Goal: Task Accomplishment & Management: Use online tool/utility

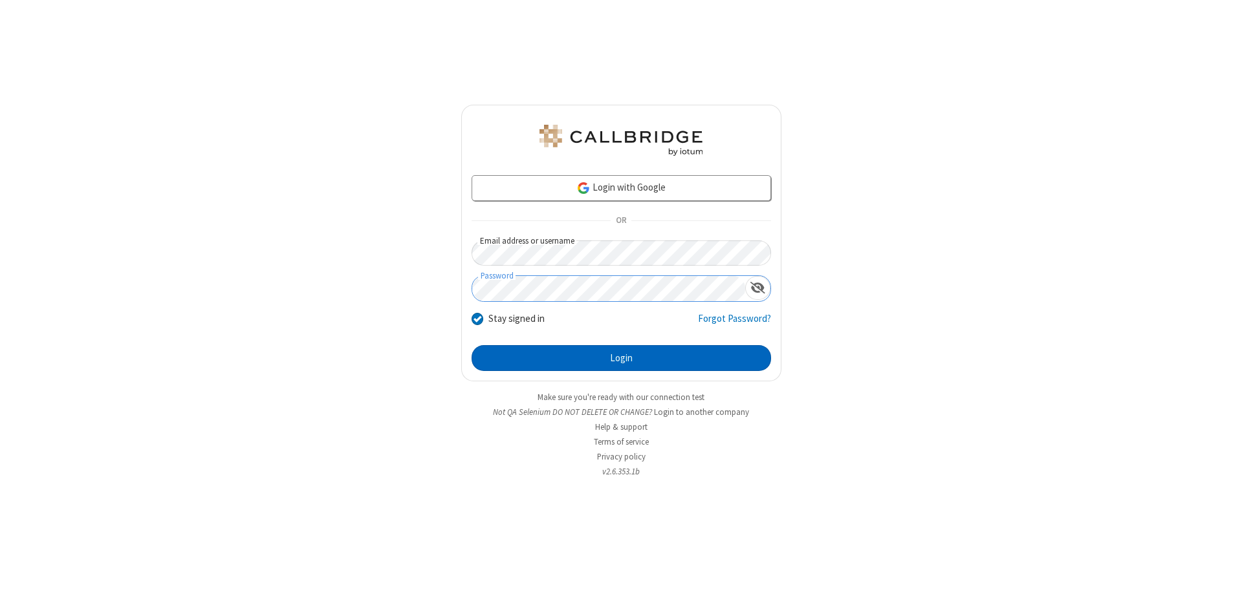
click at [621, 358] on button "Login" at bounding box center [620, 358] width 299 height 26
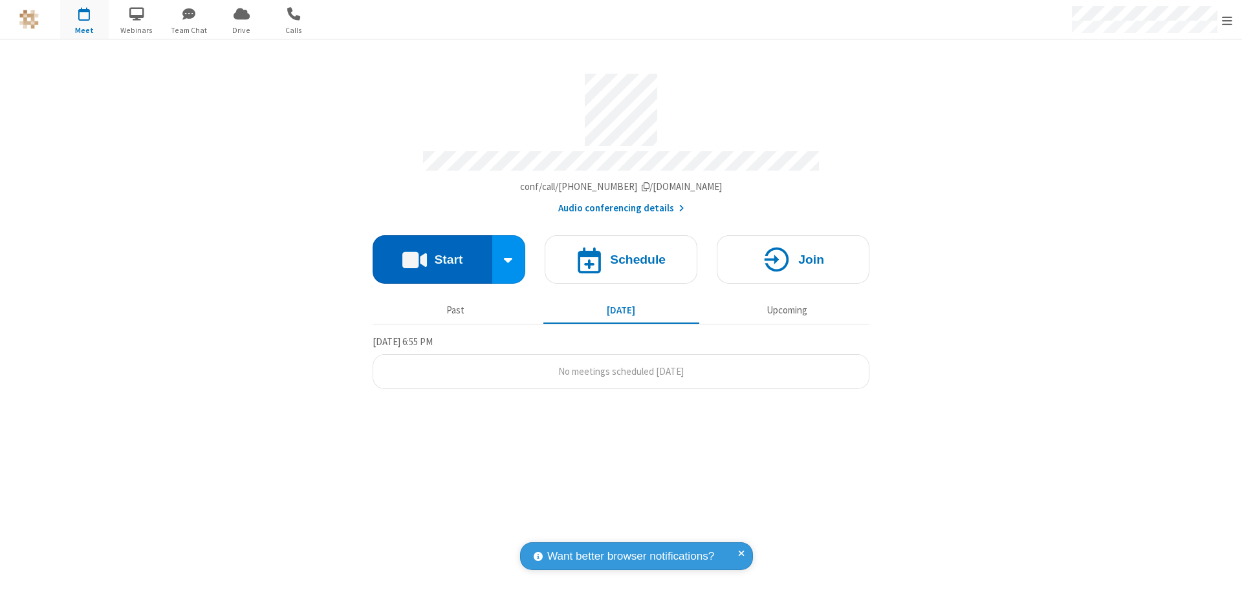
click at [432, 253] on button "Start" at bounding box center [432, 259] width 120 height 49
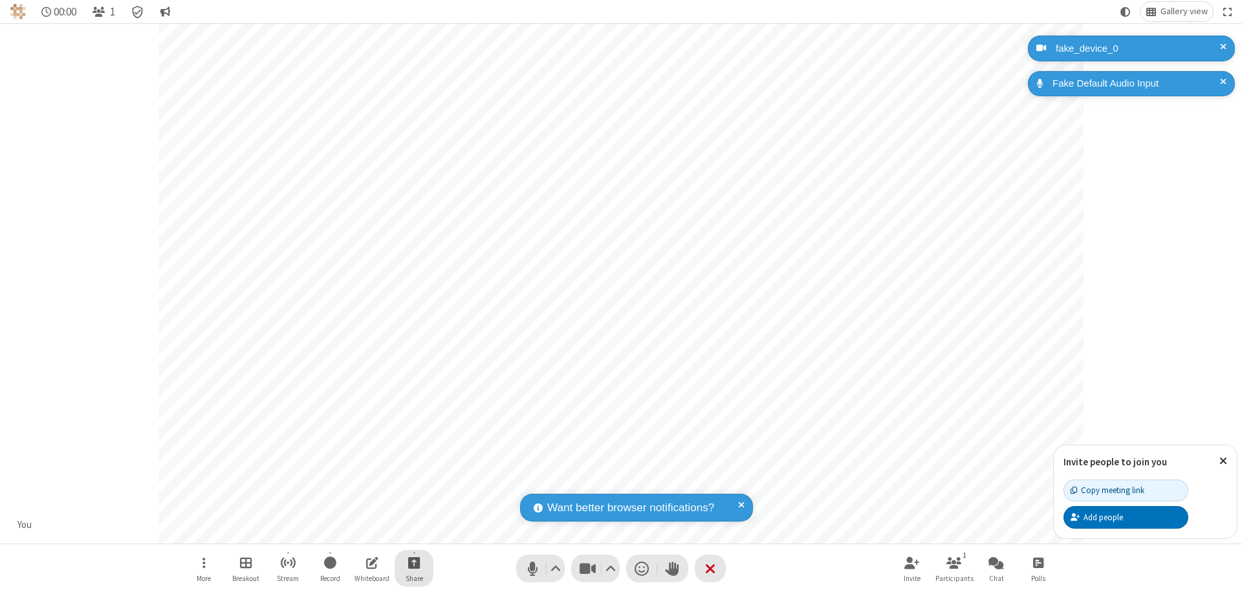
click at [414, 563] on span "Start sharing" at bounding box center [414, 563] width 12 height 16
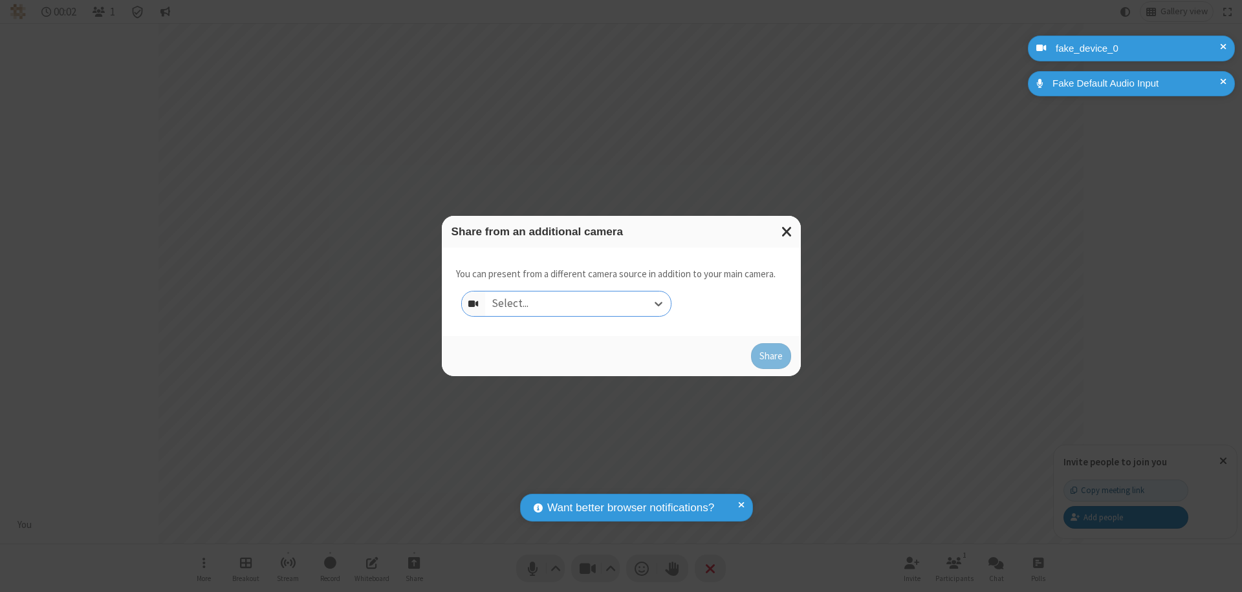
click at [577, 304] on div "Select..." at bounding box center [578, 304] width 186 height 25
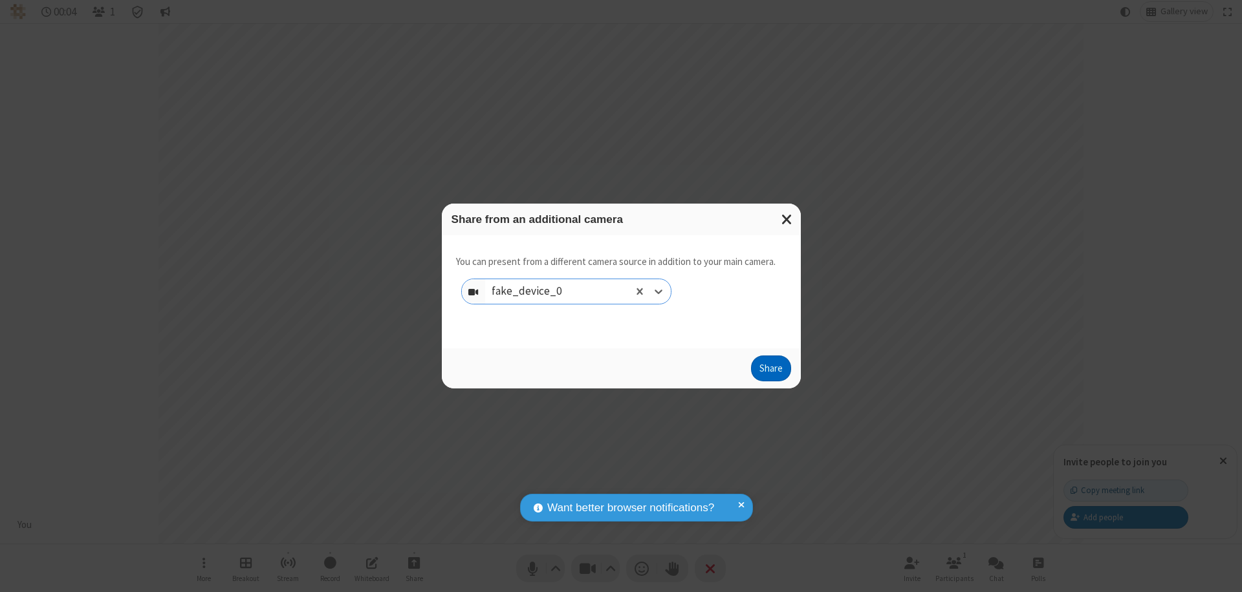
click at [770, 371] on button "Share" at bounding box center [771, 369] width 40 height 26
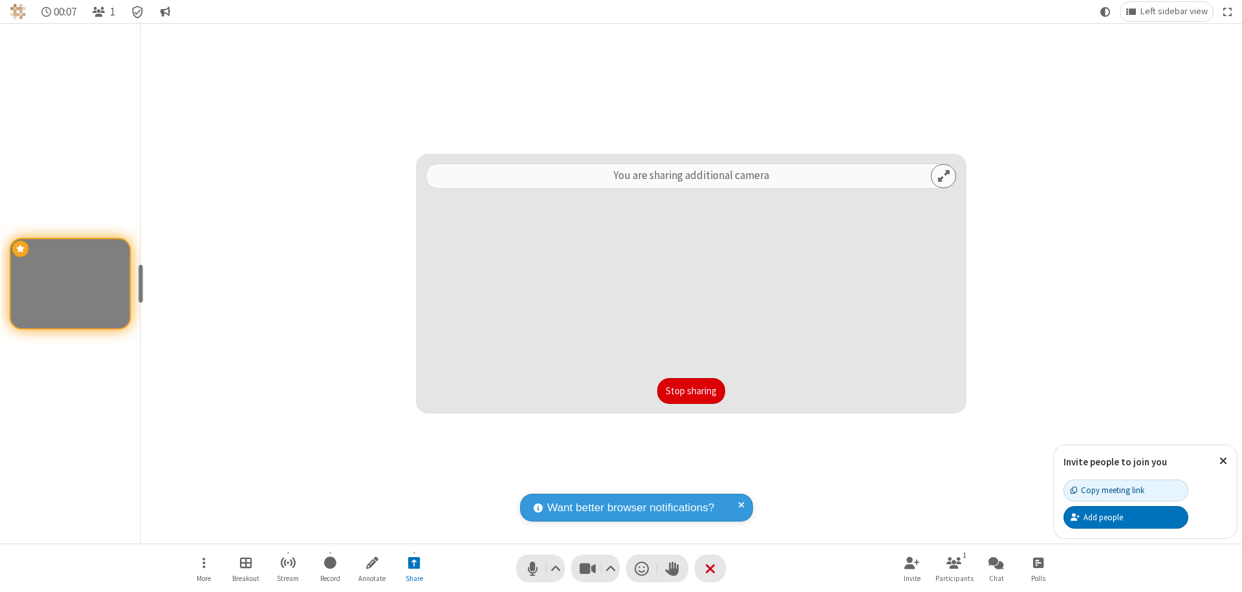
click at [691, 391] on button "Stop sharing" at bounding box center [691, 391] width 68 height 26
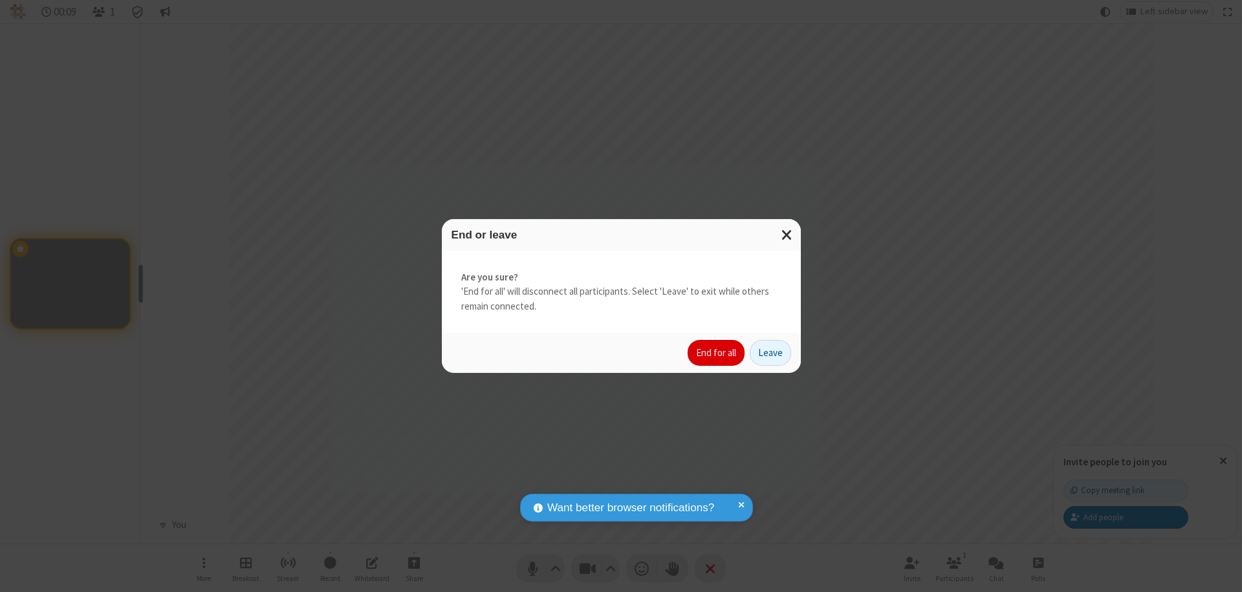
click at [717, 353] on button "End for all" at bounding box center [715, 353] width 57 height 26
